Goal: Transaction & Acquisition: Purchase product/service

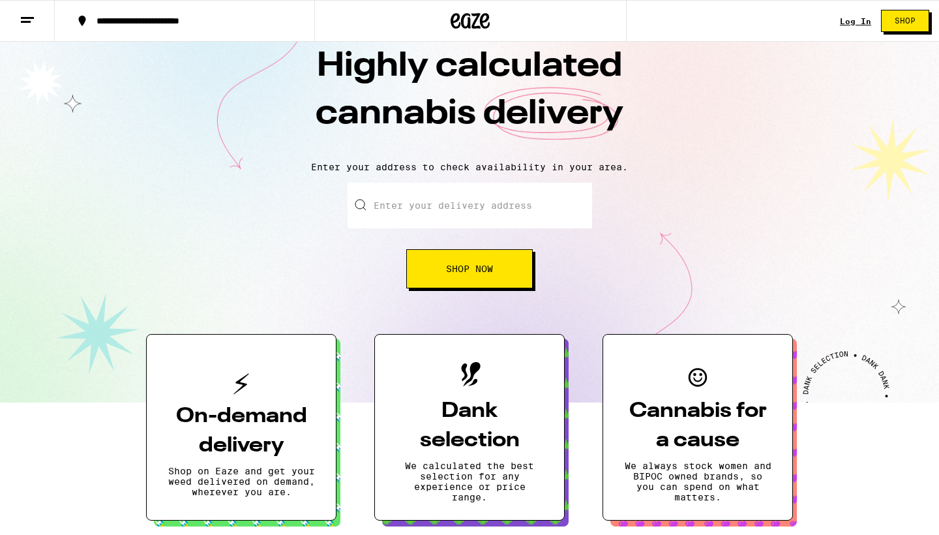
scroll to position [32, 0]
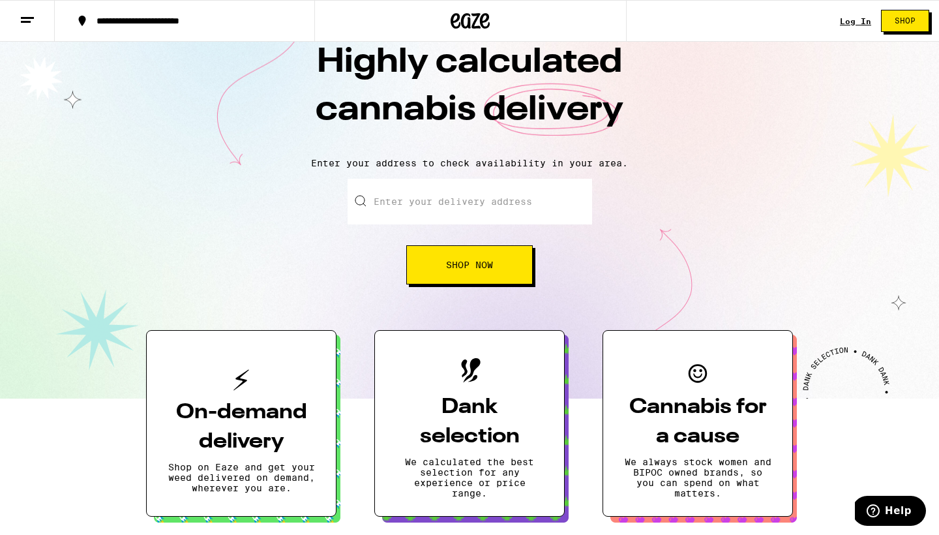
click at [396, 209] on input "Enter your delivery address" at bounding box center [470, 202] width 245 height 46
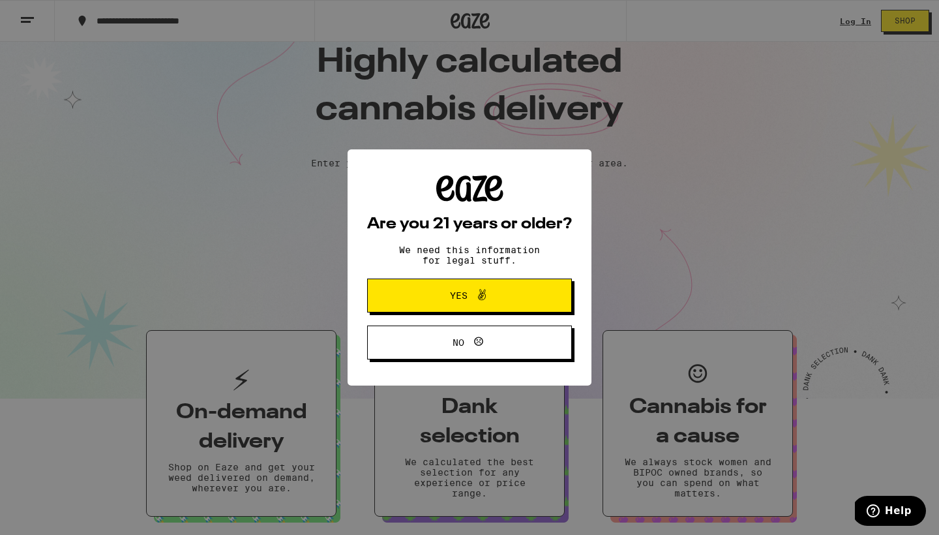
click at [428, 286] on button "Yes" at bounding box center [469, 296] width 205 height 34
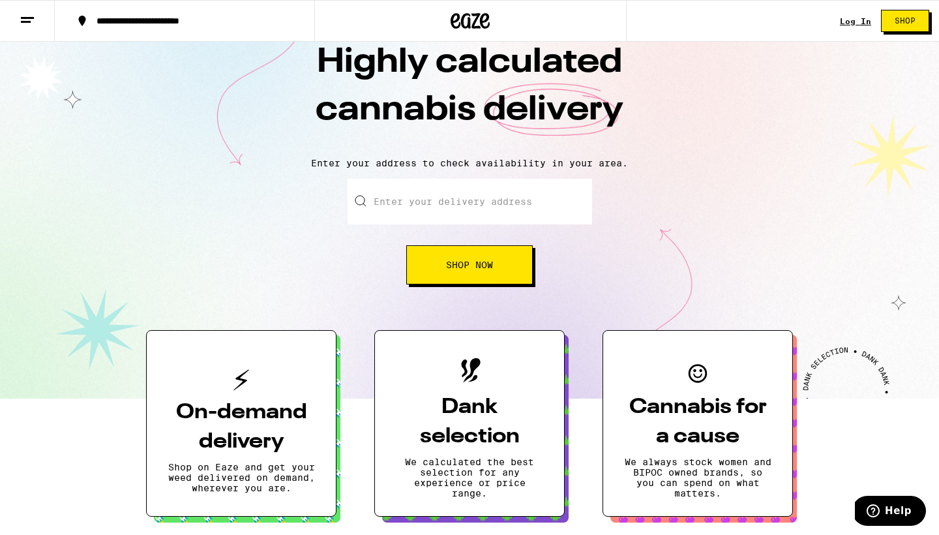
click at [425, 208] on input "Enter your delivery address" at bounding box center [470, 202] width 245 height 46
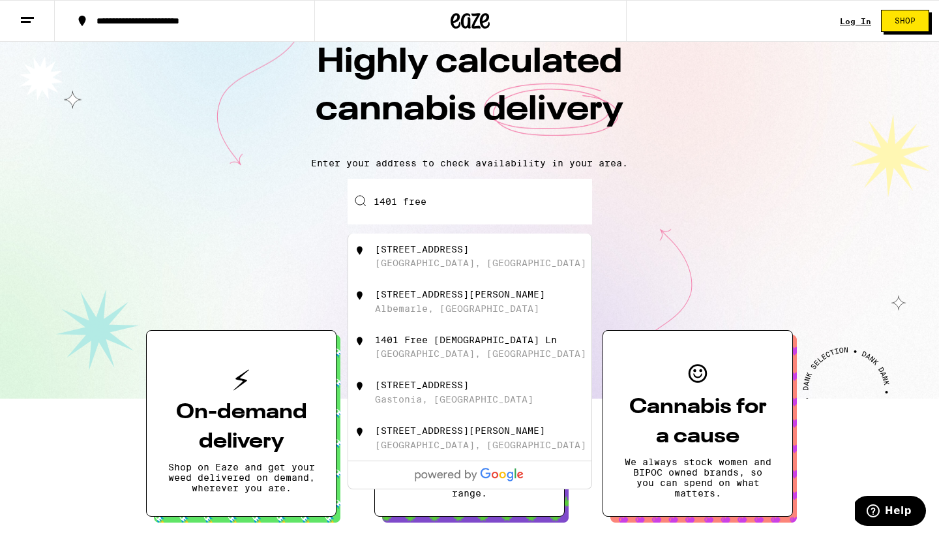
click at [417, 252] on div "[STREET_ADDRESS]" at bounding box center [422, 249] width 94 height 10
type input "[STREET_ADDRESS]"
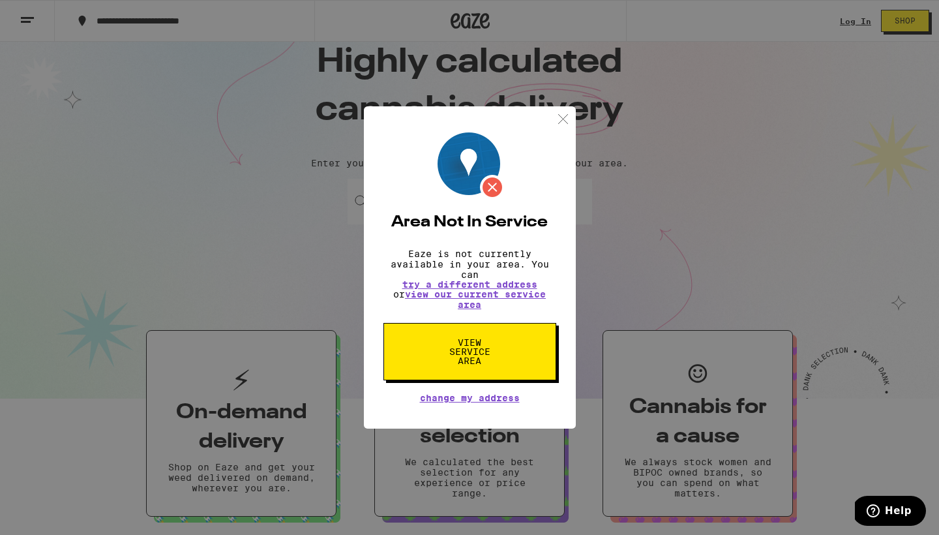
click at [567, 115] on img at bounding box center [563, 119] width 16 height 16
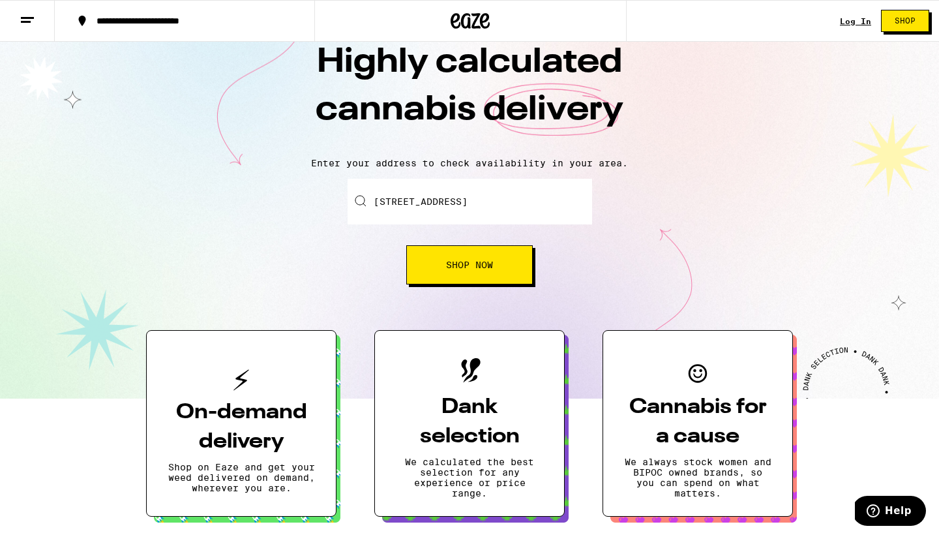
click at [438, 202] on input "[STREET_ADDRESS]" at bounding box center [470, 202] width 245 height 46
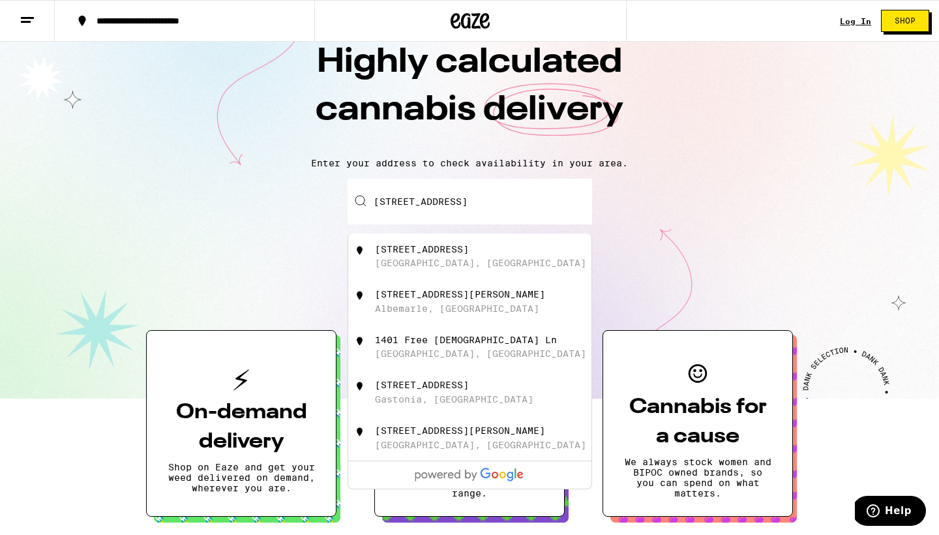
click at [438, 202] on input "[STREET_ADDRESS]" at bounding box center [470, 202] width 245 height 46
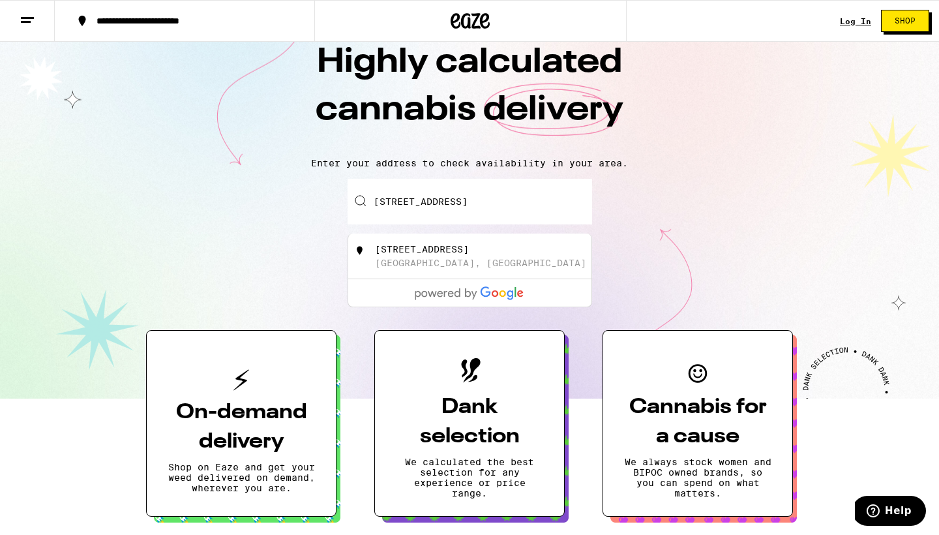
click at [438, 202] on input "[STREET_ADDRESS]" at bounding box center [470, 202] width 245 height 46
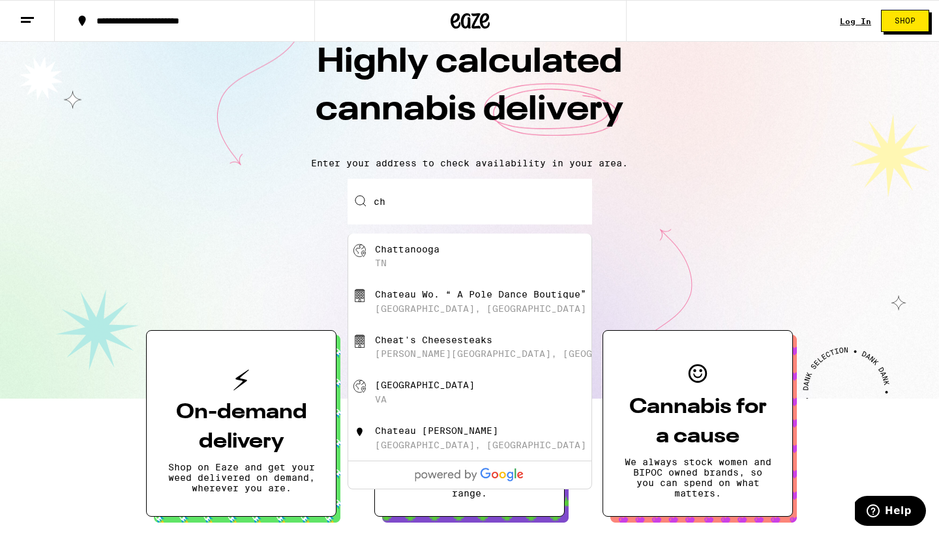
type input "c"
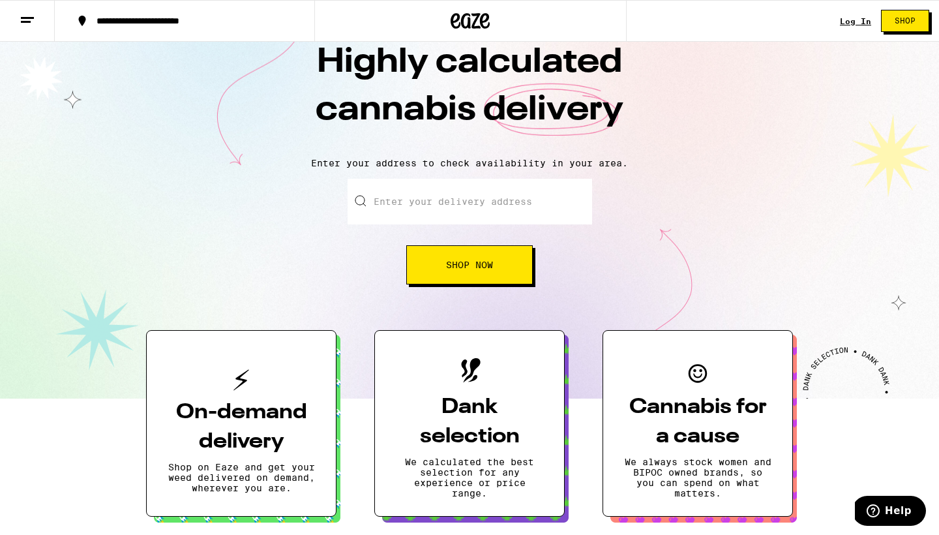
click at [723, 178] on div "Highly calculated cannabis delivery Enter your address to check availability in…" at bounding box center [469, 204] width 939 height 389
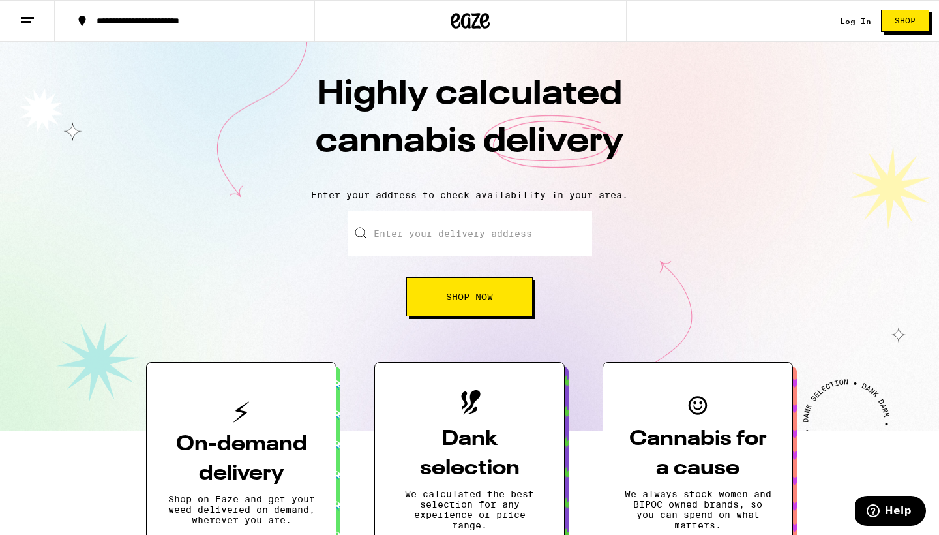
click at [496, 236] on input "Enter your delivery address" at bounding box center [470, 234] width 245 height 46
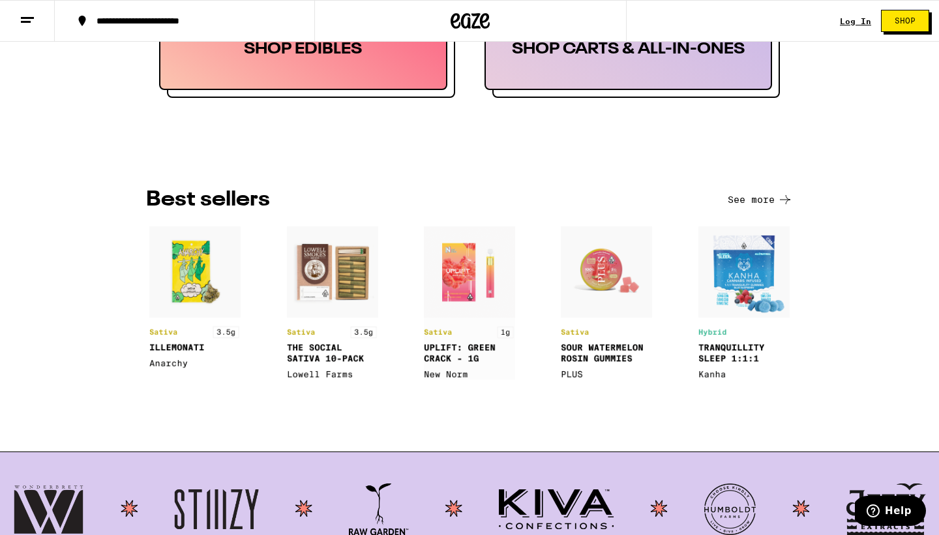
scroll to position [849, 0]
